Goal: Find specific page/section: Find specific page/section

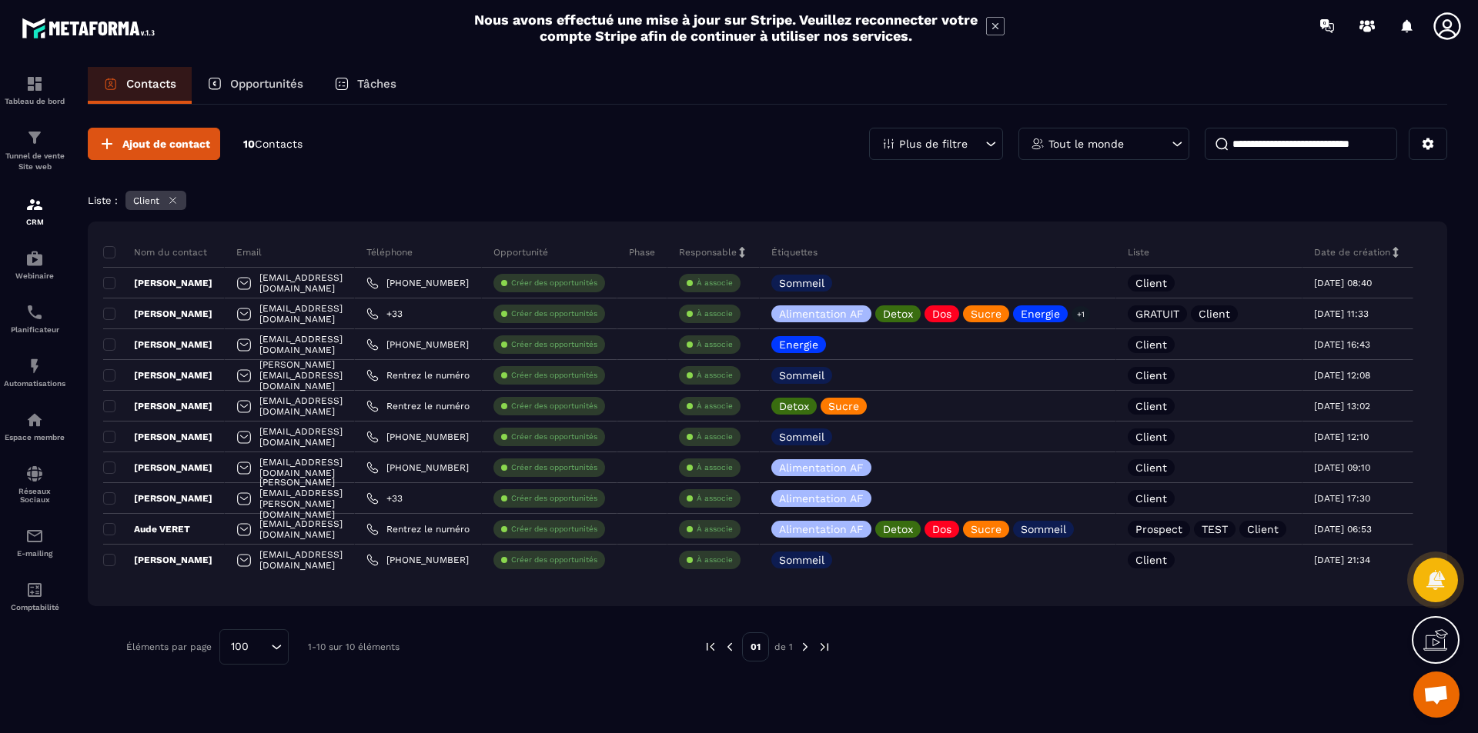
click at [973, 141] on div "Plus de filtre" at bounding box center [936, 144] width 134 height 32
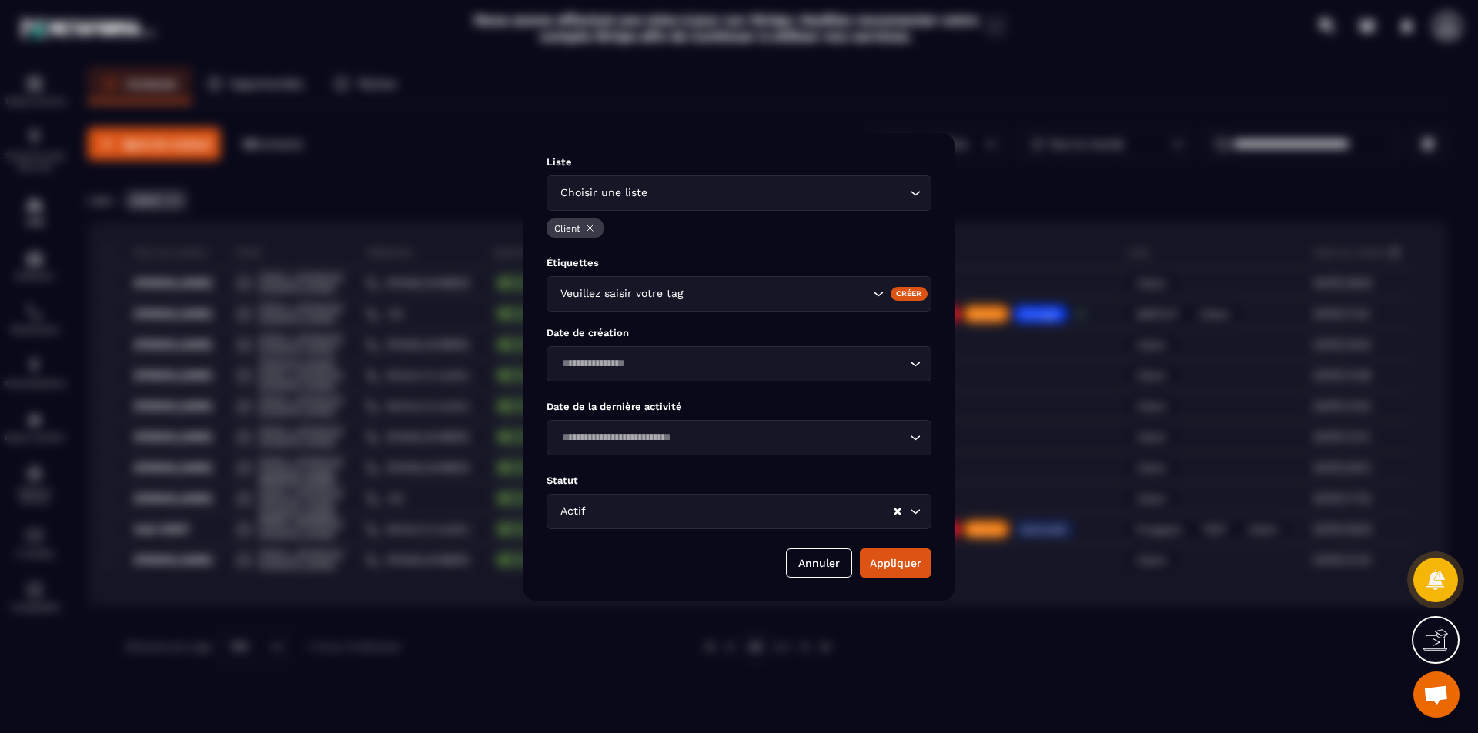
click at [813, 193] on input "Search for option" at bounding box center [777, 193] width 255 height 17
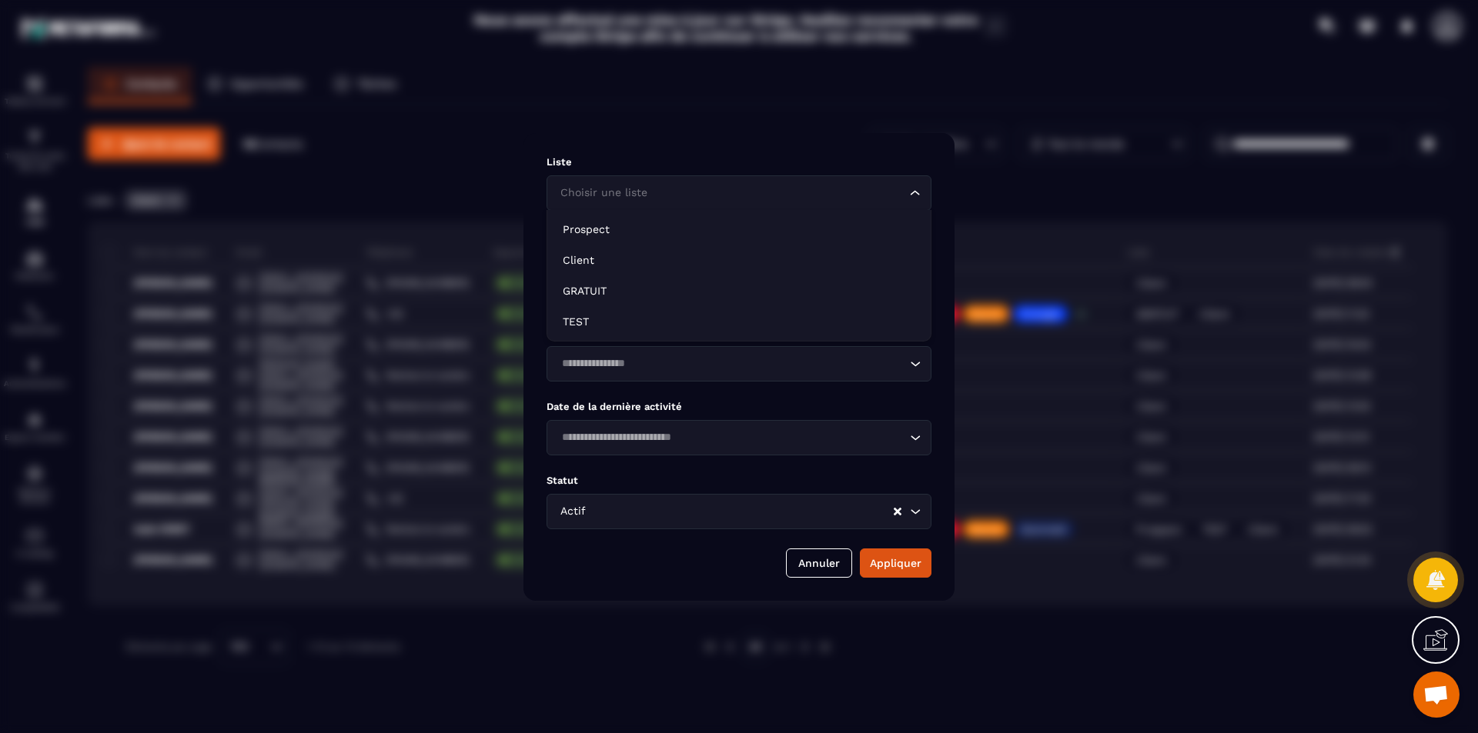
click at [639, 194] on input "Search for option" at bounding box center [730, 193] width 349 height 17
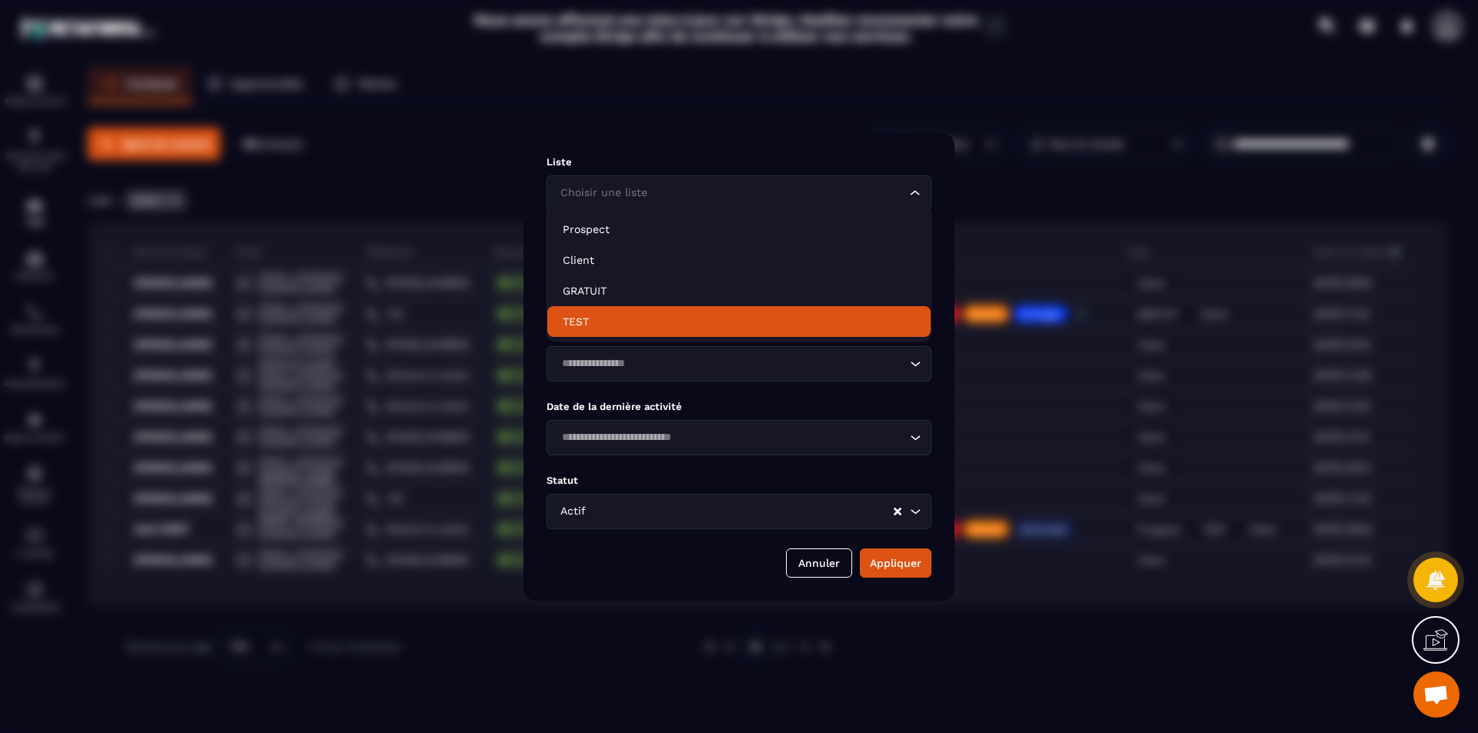
click at [660, 553] on div "Annuler Appliquer" at bounding box center [738, 563] width 385 height 29
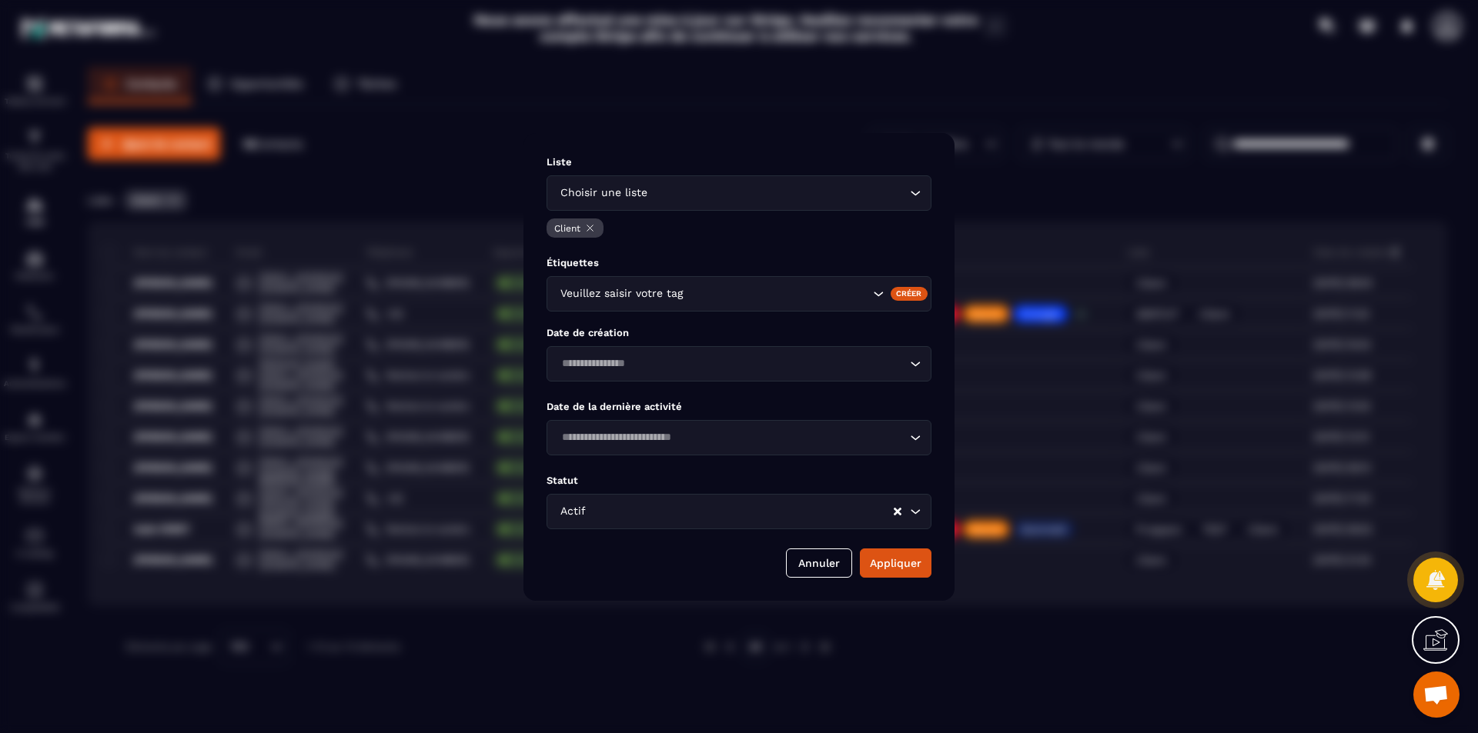
drag, startPoint x: 903, startPoint y: 575, endPoint x: 898, endPoint y: 604, distance: 29.6
click at [903, 574] on button "Appliquer" at bounding box center [896, 563] width 72 height 29
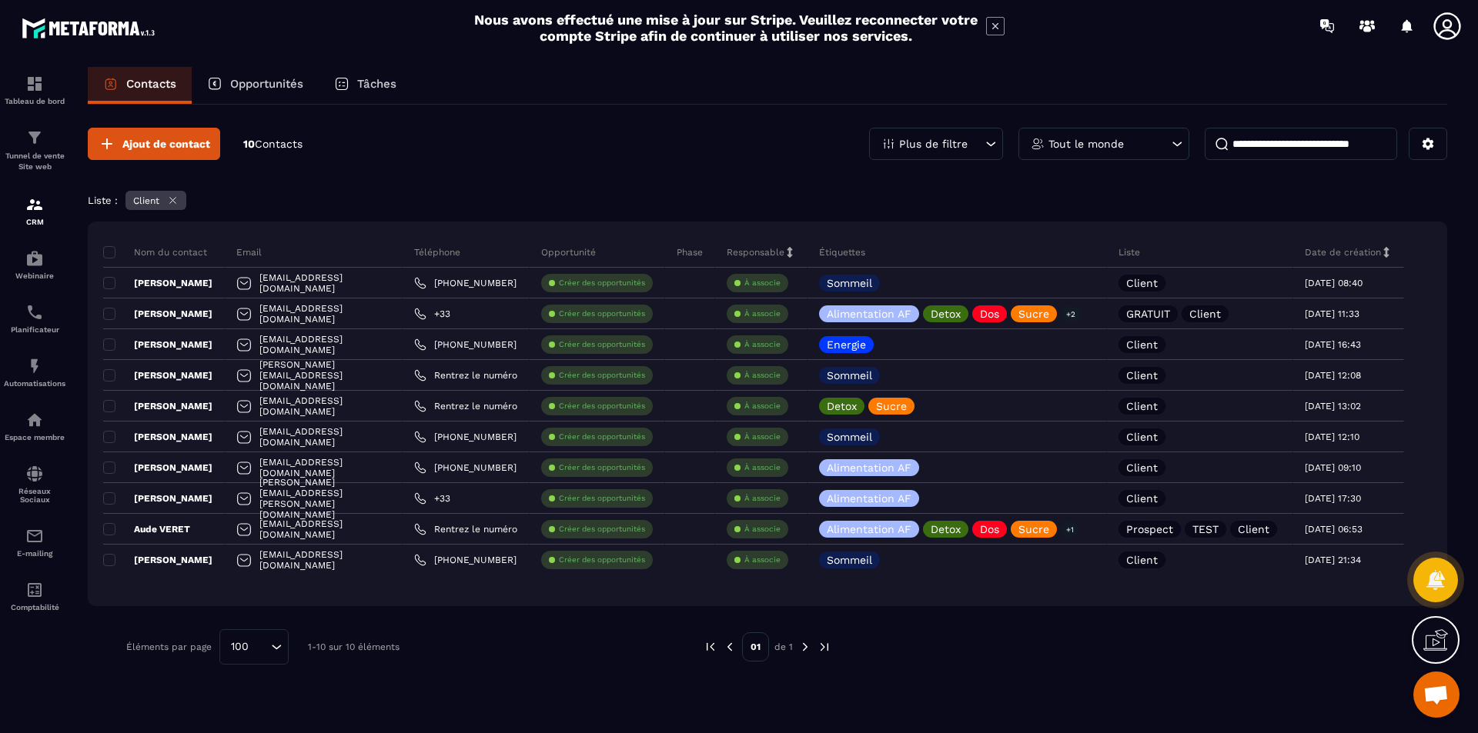
click at [975, 145] on div "Plus de filtre" at bounding box center [936, 144] width 134 height 32
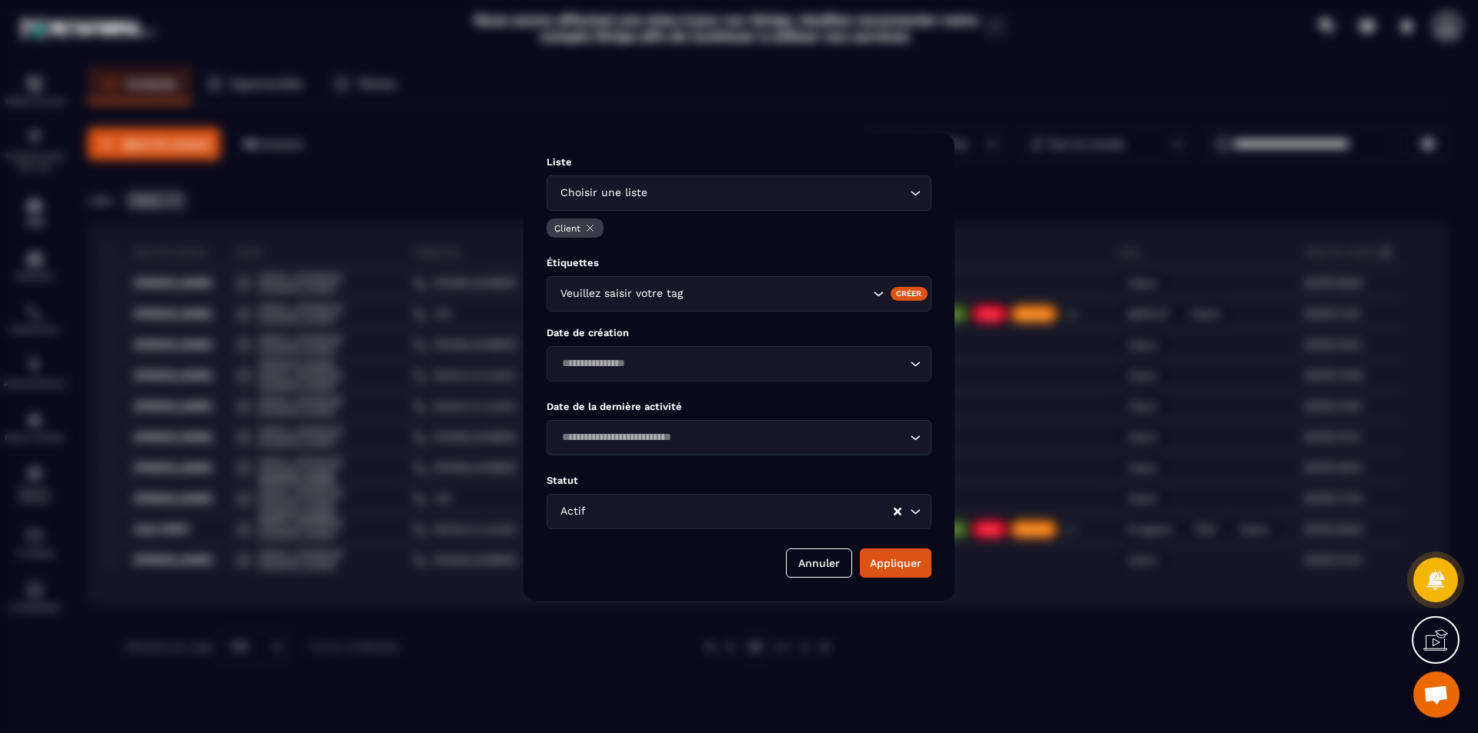
click at [586, 229] on icon "Modal window" at bounding box center [590, 228] width 12 height 12
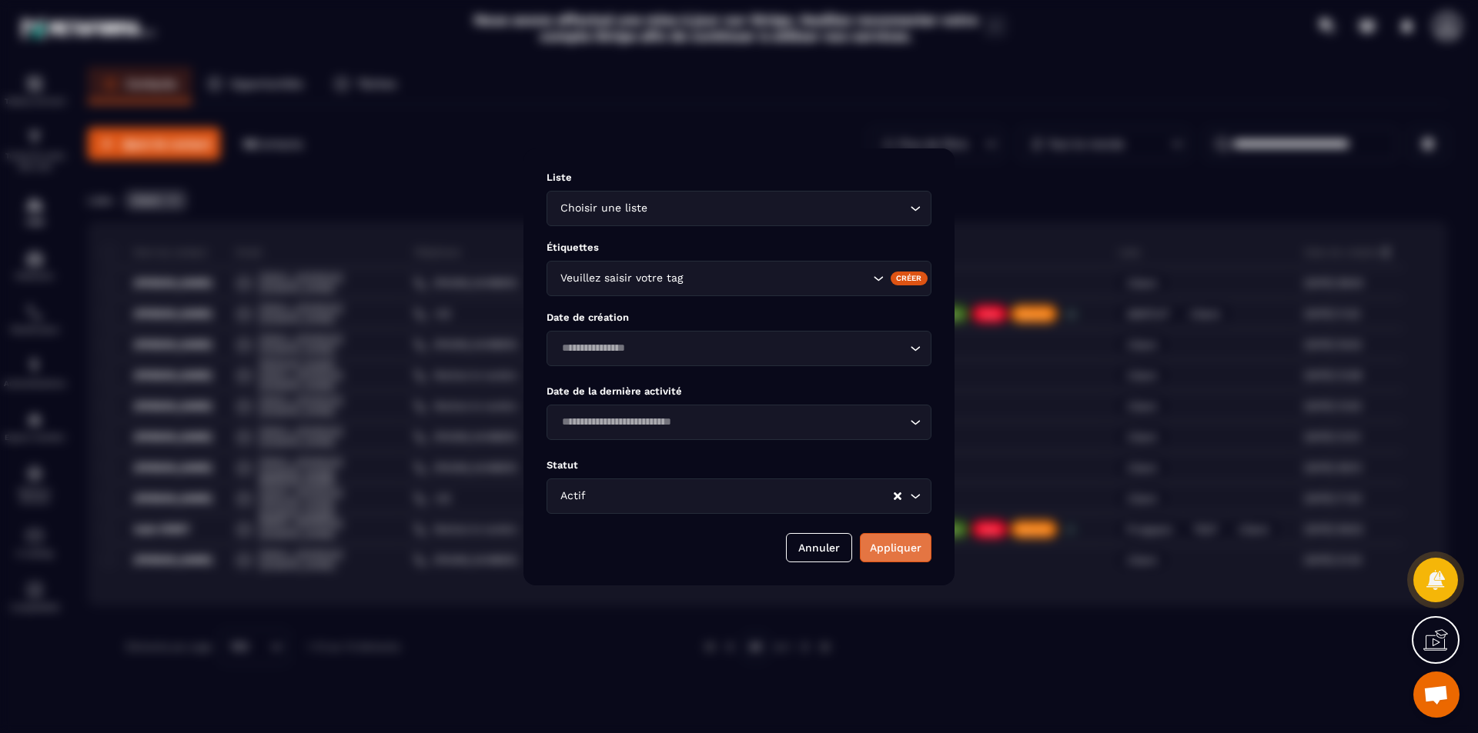
click at [896, 555] on button "Appliquer" at bounding box center [896, 547] width 72 height 29
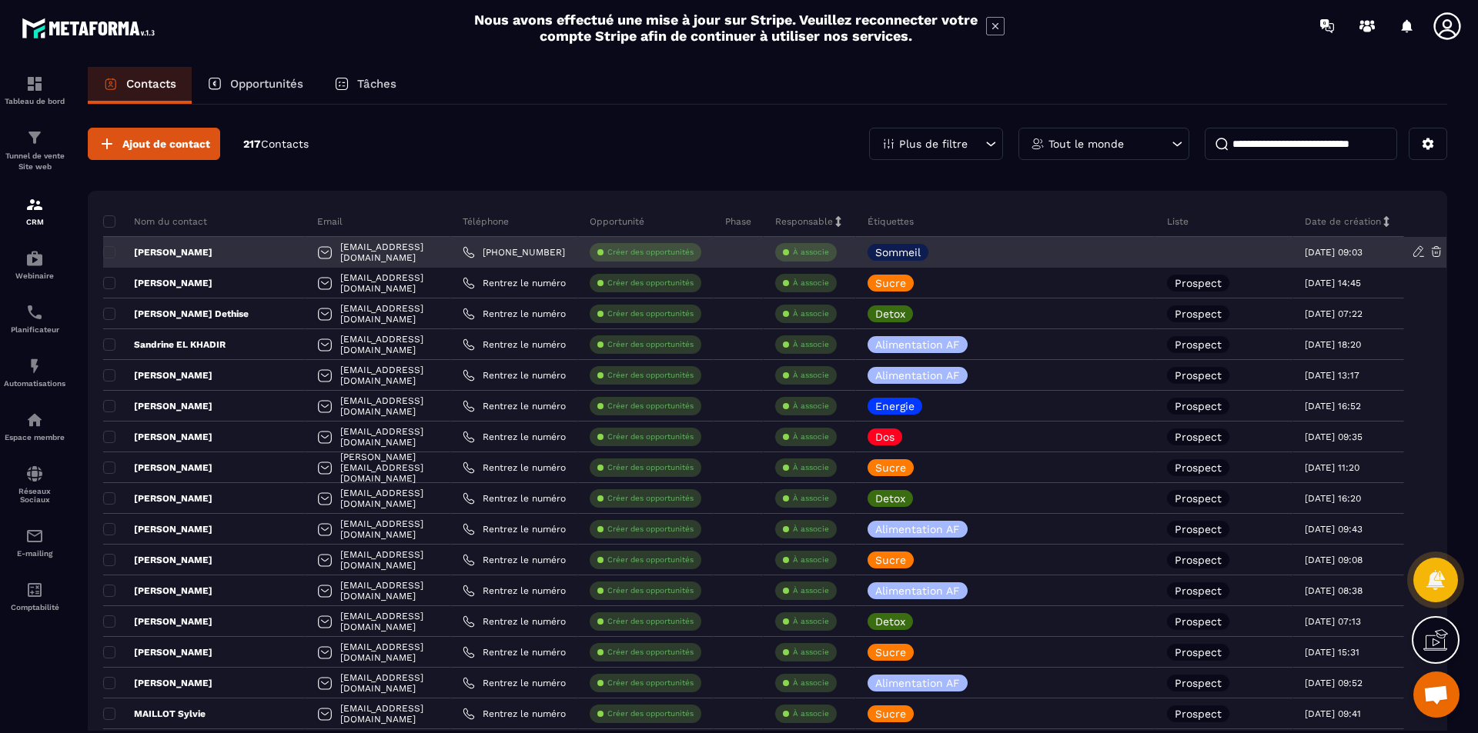
click at [167, 250] on p "[PERSON_NAME]" at bounding box center [157, 252] width 109 height 12
